Goal: Communication & Community: Answer question/provide support

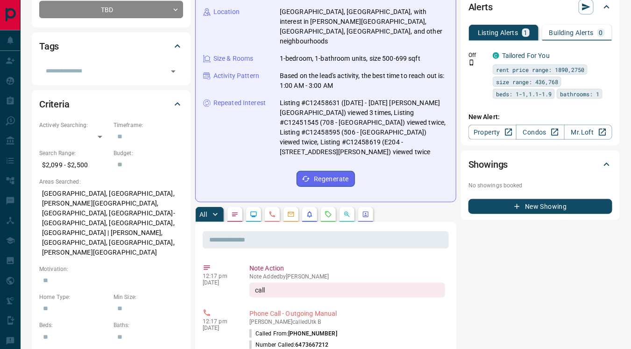
scroll to position [179, 0]
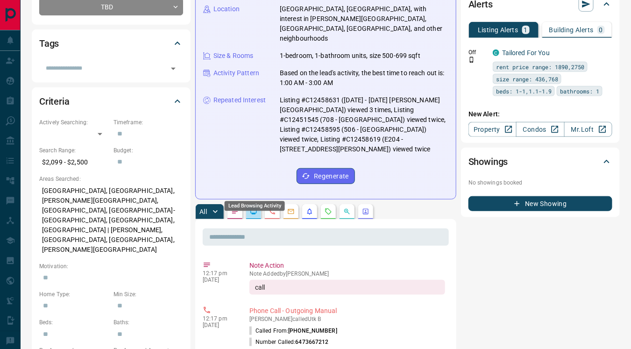
click at [254, 208] on icon "Lead Browsing Activity" at bounding box center [253, 211] width 7 height 7
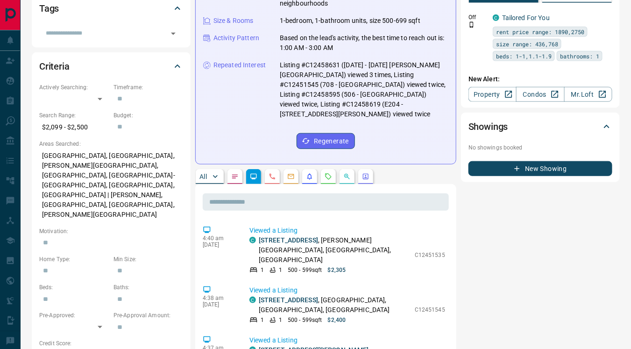
scroll to position [216, 0]
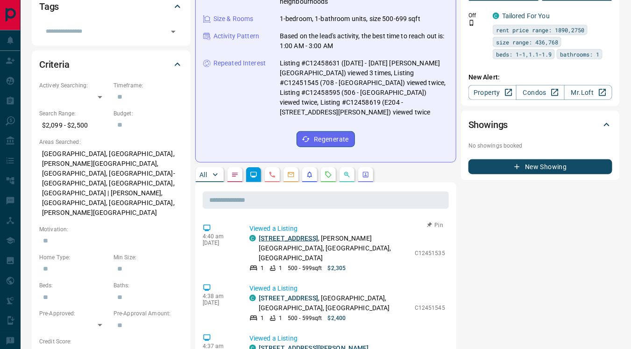
click at [300, 234] on link "[STREET_ADDRESS]" at bounding box center [288, 237] width 59 height 7
click at [315, 294] on link "[STREET_ADDRESS]" at bounding box center [288, 297] width 59 height 7
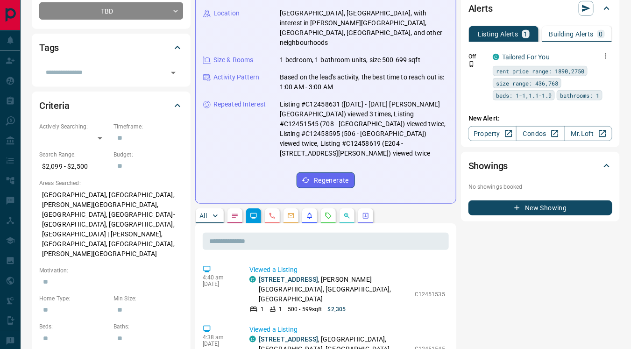
scroll to position [171, 0]
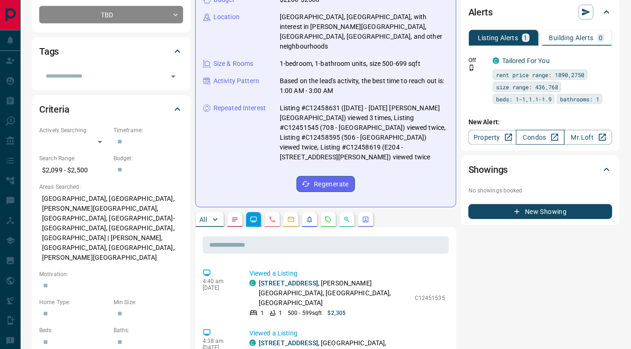
click at [532, 138] on link "Condos" at bounding box center [540, 137] width 48 height 15
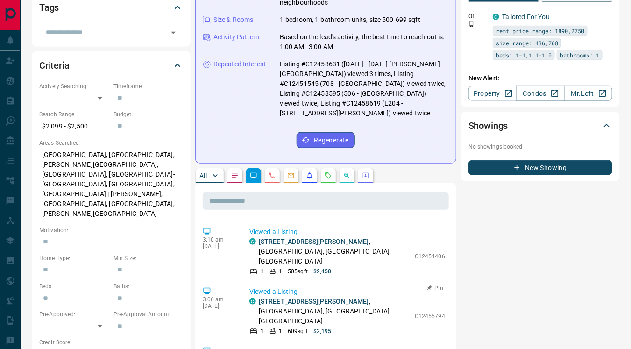
scroll to position [168, 0]
click at [301, 297] on link "[STREET_ADDRESS][PERSON_NAME]" at bounding box center [314, 300] width 110 height 7
click at [533, 96] on link "Condos" at bounding box center [540, 93] width 48 height 15
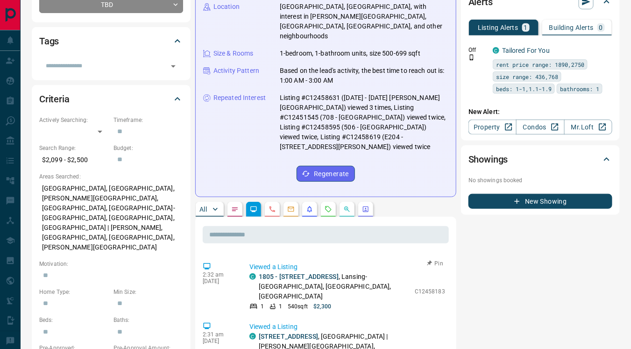
scroll to position [545, 0]
click at [314, 333] on link "[STREET_ADDRESS]" at bounding box center [288, 336] width 59 height 7
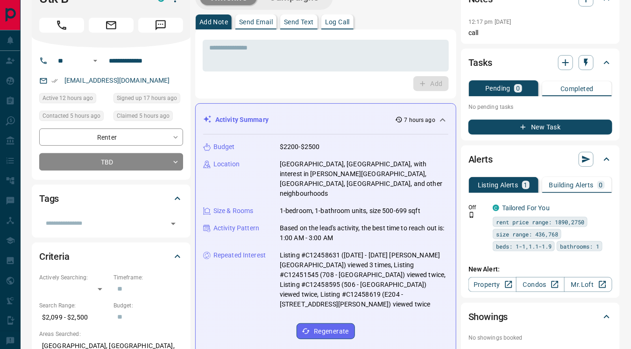
scroll to position [0, 0]
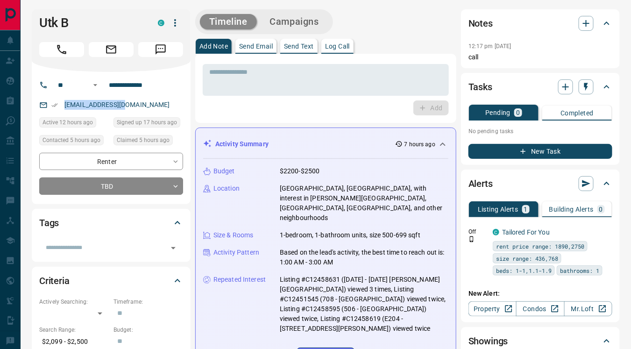
drag, startPoint x: 62, startPoint y: 101, endPoint x: 145, endPoint y: 106, distance: 83.3
click at [145, 106] on div "[EMAIL_ADDRESS][DOMAIN_NAME]" at bounding box center [111, 104] width 144 height 15
copy link "[EMAIL_ADDRESS][DOMAIN_NAME]"
click at [308, 44] on p "Send Text" at bounding box center [299, 46] width 30 height 7
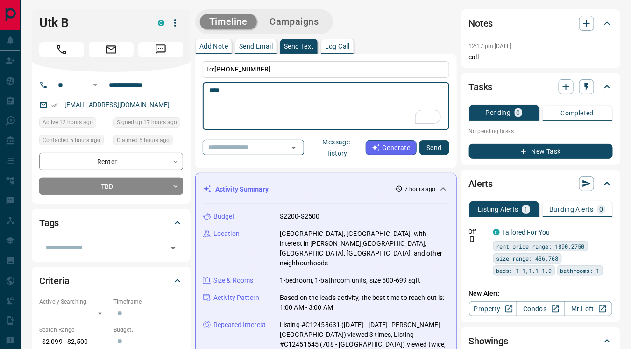
click at [247, 123] on textarea "***" at bounding box center [326, 106] width 234 height 40
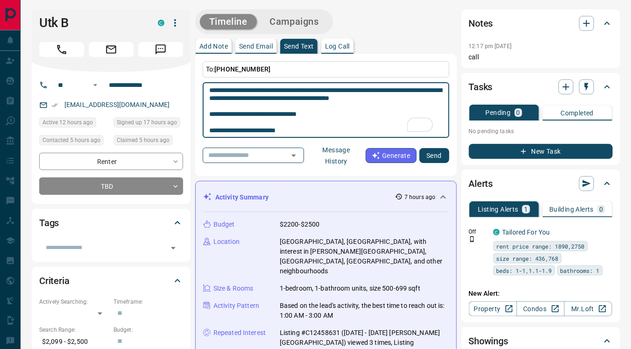
click at [249, 109] on textarea "**********" at bounding box center [326, 110] width 234 height 48
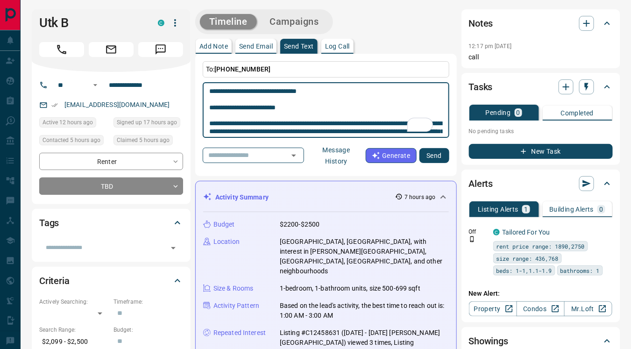
scroll to position [17, 0]
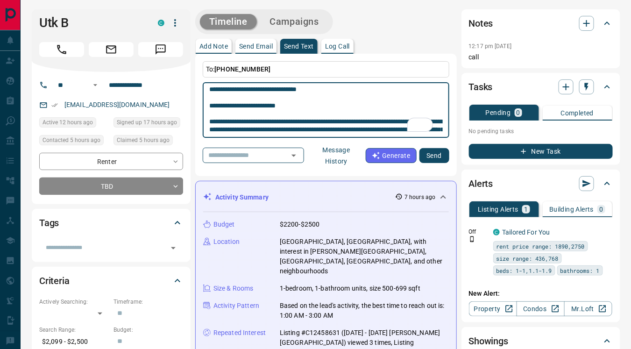
click at [297, 115] on textarea "**********" at bounding box center [326, 110] width 234 height 48
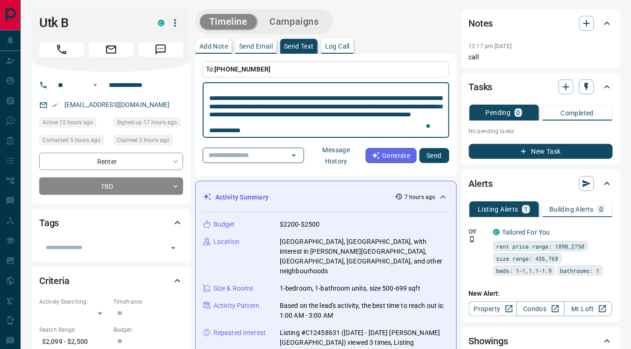
scroll to position [81, 0]
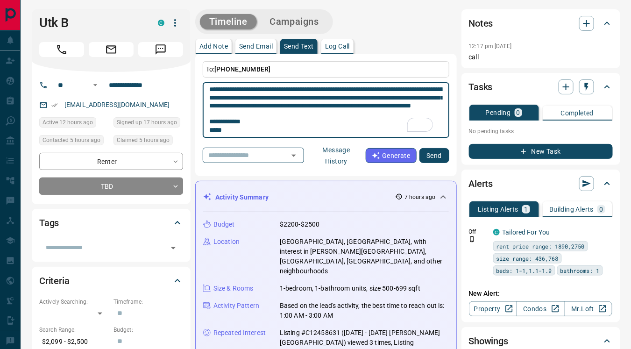
type textarea "**********"
click at [431, 156] on button "Send" at bounding box center [434, 155] width 30 height 15
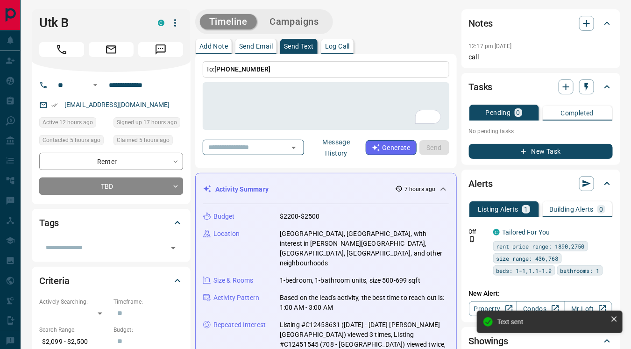
scroll to position [0, 0]
click at [77, 249] on input "text" at bounding box center [103, 247] width 123 height 10
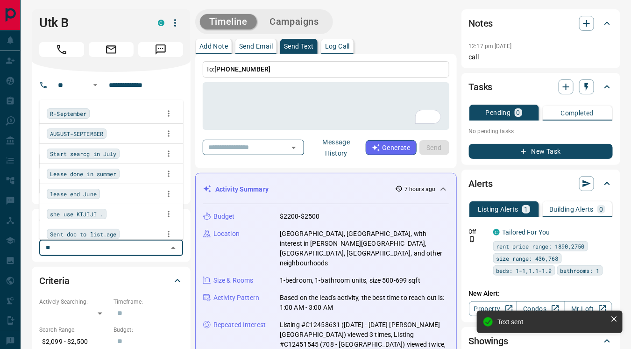
type input "***"
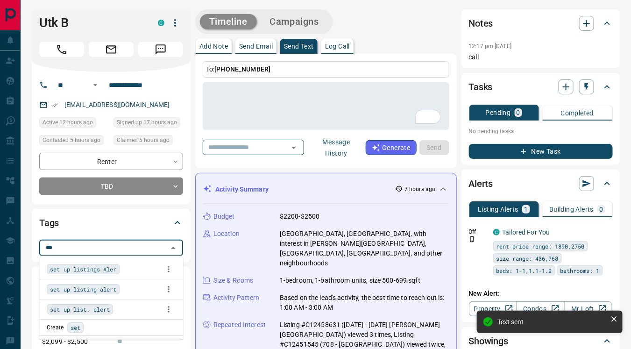
click at [92, 270] on span "set up listings Aler" at bounding box center [83, 268] width 66 height 9
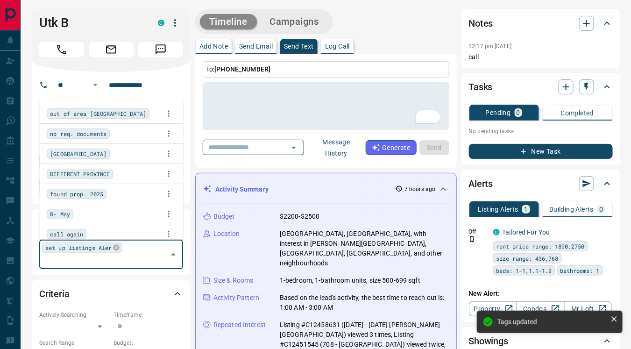
click at [189, 230] on div "Tags set up listings Aler ​" at bounding box center [111, 242] width 159 height 66
